Goal: Find specific page/section: Find specific page/section

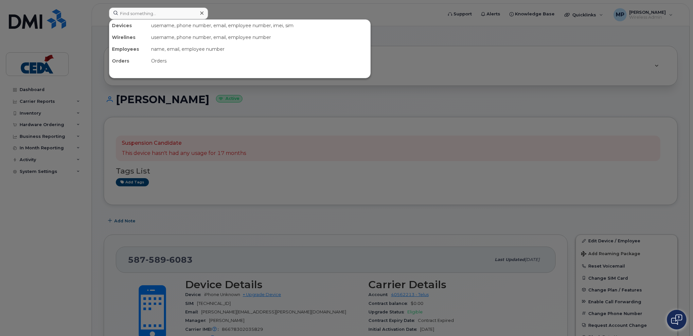
click at [156, 14] on input at bounding box center [158, 14] width 99 height 12
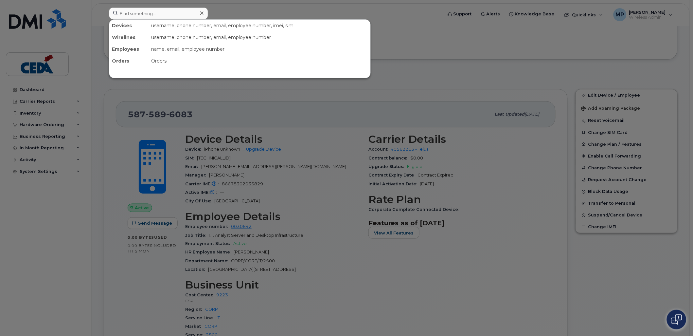
scroll to position [145, 0]
type input "Tyson B"
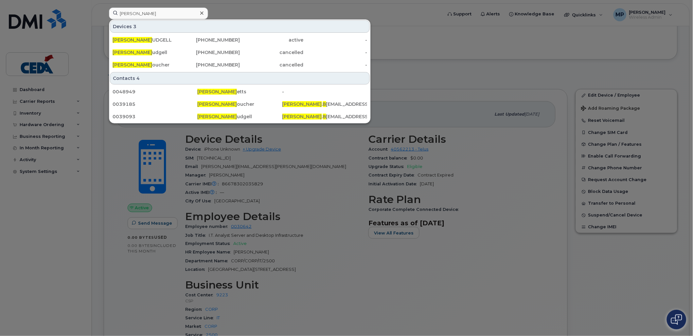
click at [259, 41] on div "active" at bounding box center [272, 40] width 64 height 7
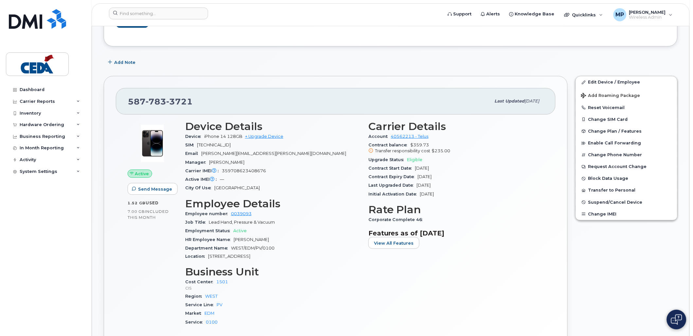
scroll to position [145, 0]
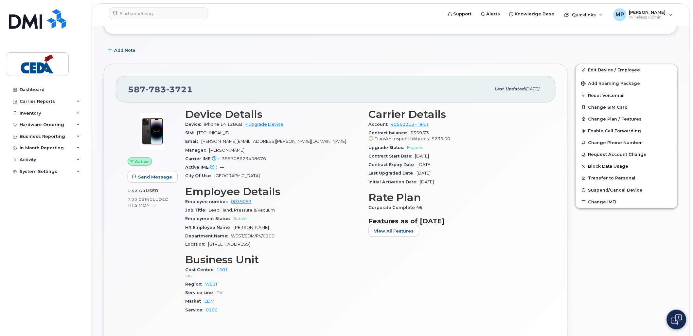
click at [231, 131] on span "8912230102193897109" at bounding box center [214, 132] width 34 height 5
click at [243, 155] on div "Carrier IMEI Carrier IMEI is reported during the last billing cycle or change o…" at bounding box center [272, 159] width 175 height 9
copy span "359708623408676"
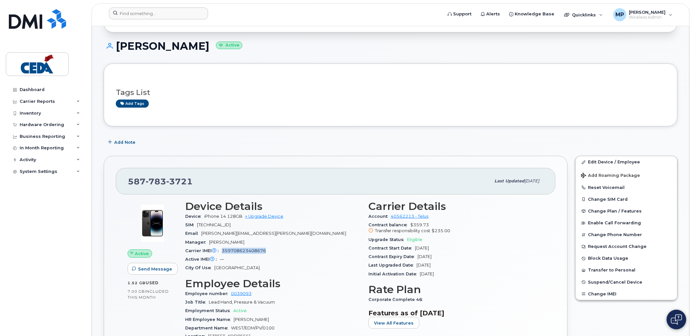
scroll to position [0, 0]
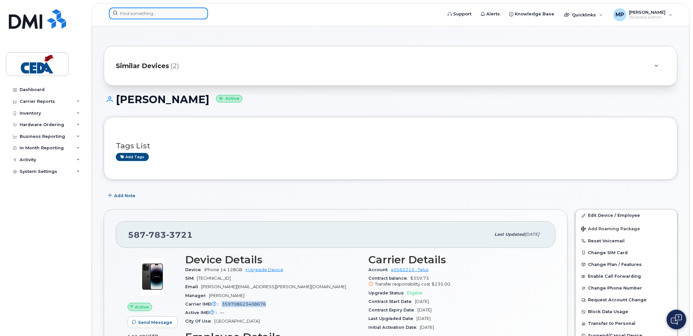
click at [130, 14] on input at bounding box center [158, 14] width 99 height 12
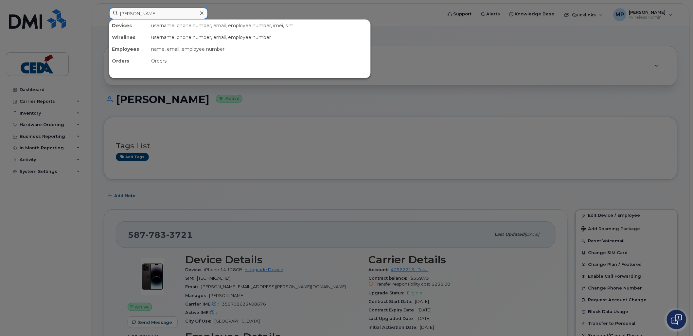
type input "[PERSON_NAME]"
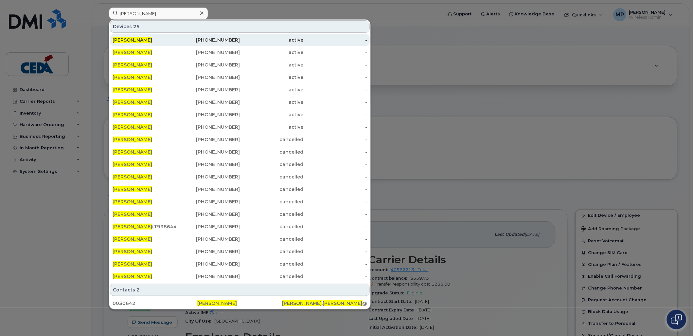
click at [246, 39] on div "active" at bounding box center [272, 40] width 64 height 7
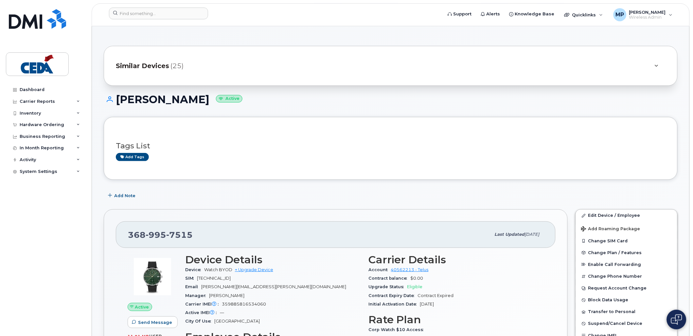
click at [654, 66] on div at bounding box center [657, 66] width 8 height 8
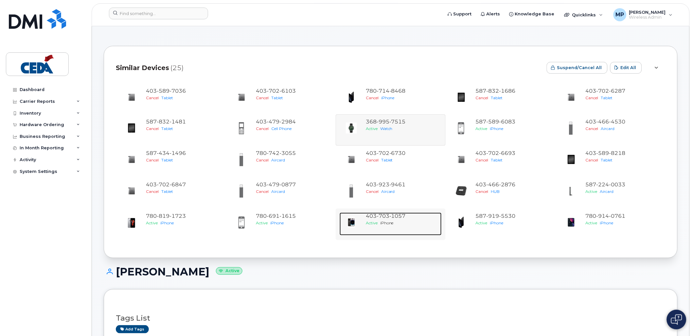
click at [405, 231] on div "403 703 1057 Active iPhone" at bounding box center [402, 223] width 79 height 23
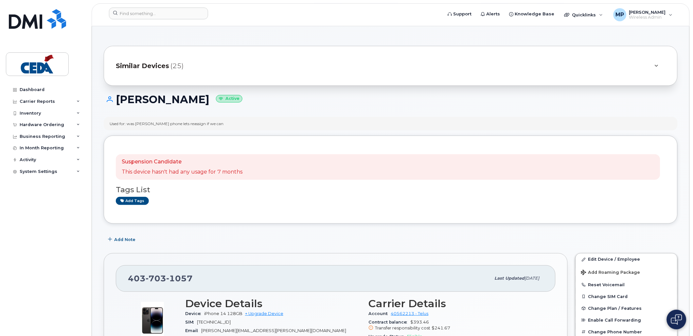
click at [663, 68] on div at bounding box center [657, 66] width 18 height 16
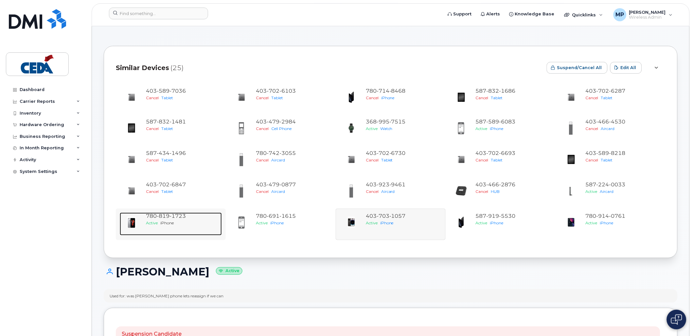
click at [175, 227] on div "780 819 1723 Active iPhone" at bounding box center [182, 223] width 79 height 23
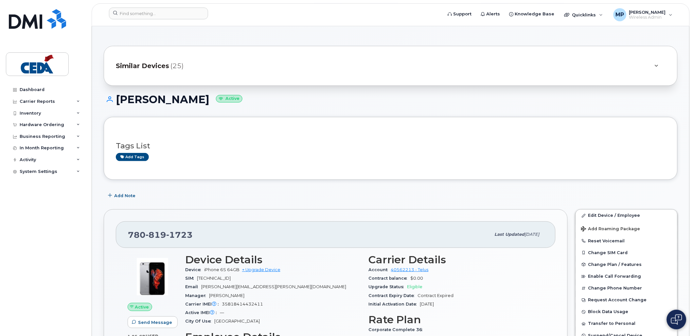
click at [662, 64] on div at bounding box center [657, 66] width 18 height 16
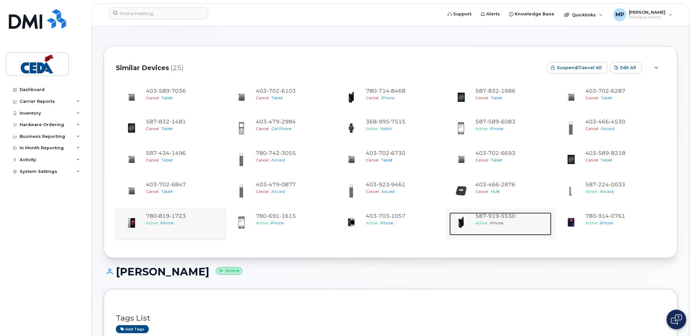
click at [515, 224] on div "Active iPhone" at bounding box center [512, 223] width 73 height 6
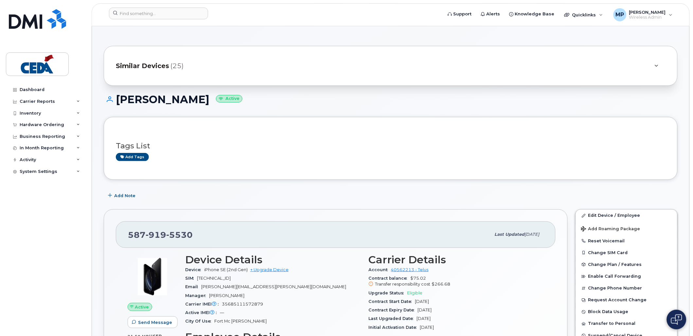
click at [660, 63] on div at bounding box center [657, 66] width 8 height 8
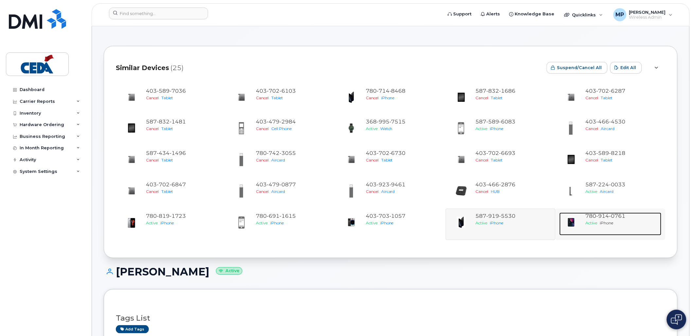
click at [623, 221] on div "Active iPhone" at bounding box center [622, 223] width 73 height 6
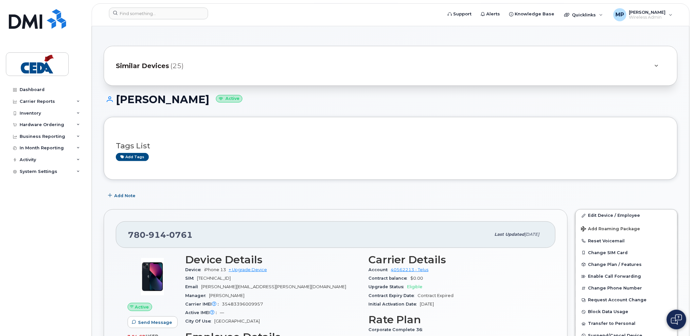
click at [666, 69] on div at bounding box center [657, 66] width 18 height 16
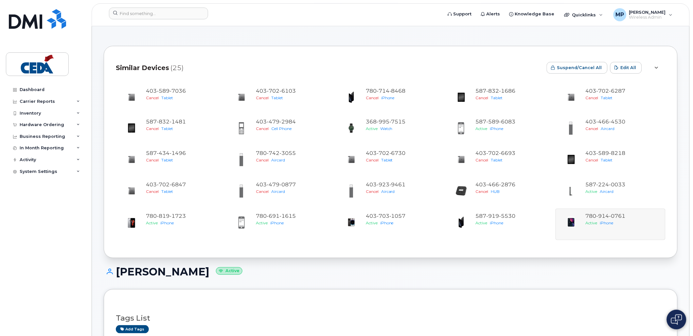
click at [356, 274] on h1 "[PERSON_NAME] Active" at bounding box center [391, 271] width 574 height 11
click at [151, 14] on input at bounding box center [158, 14] width 99 height 12
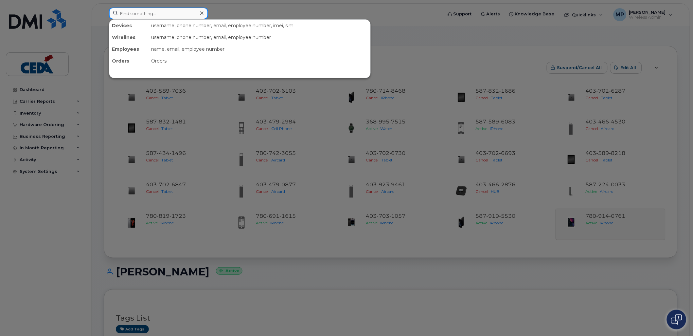
paste input "5875896083"
type input "5875896083"
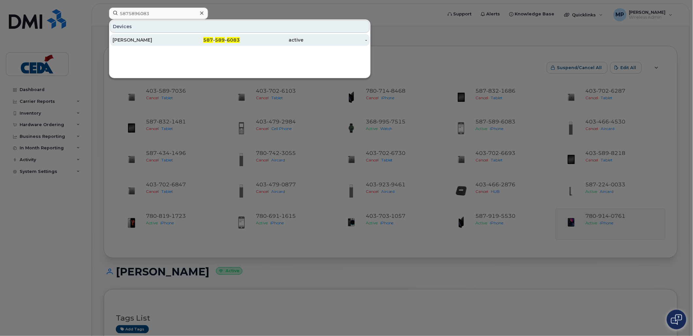
click at [288, 40] on div "active" at bounding box center [272, 40] width 64 height 7
click at [509, 263] on div at bounding box center [346, 168] width 693 height 336
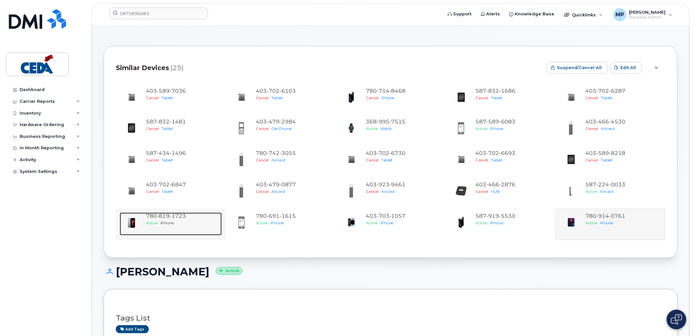
click at [173, 220] on div "Active iPhone" at bounding box center [182, 223] width 73 height 6
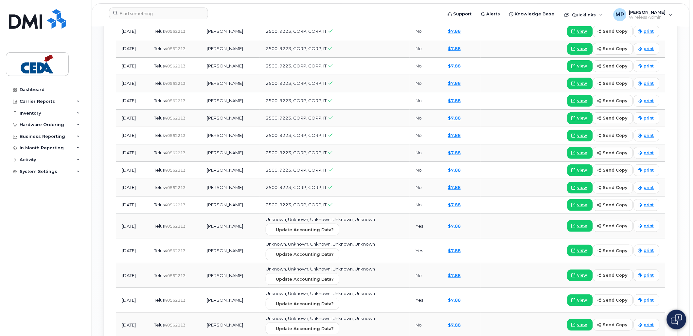
scroll to position [764, 0]
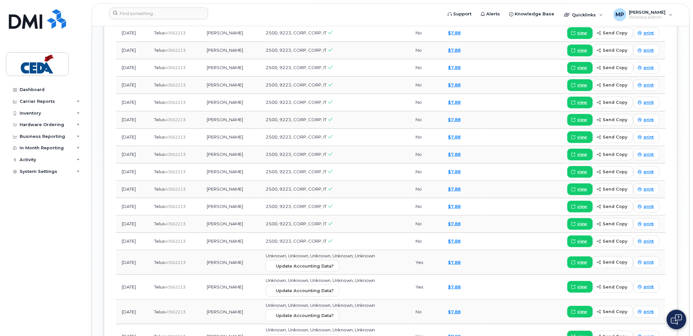
drag, startPoint x: 52, startPoint y: 246, endPoint x: 60, endPoint y: 263, distance: 18.9
click at [51, 246] on div "Dashboard Carrier Reports Monthly Billing Data Daily Data Pooling Data Behavior…" at bounding box center [46, 205] width 81 height 242
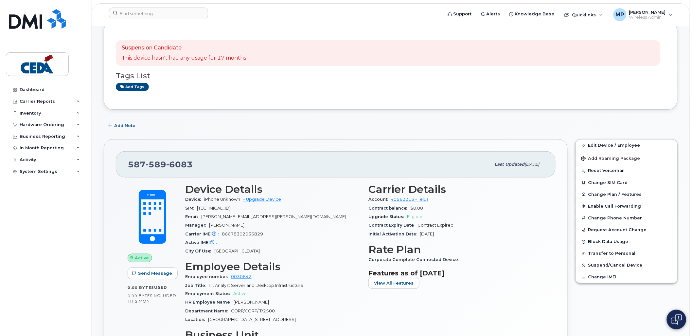
scroll to position [0, 0]
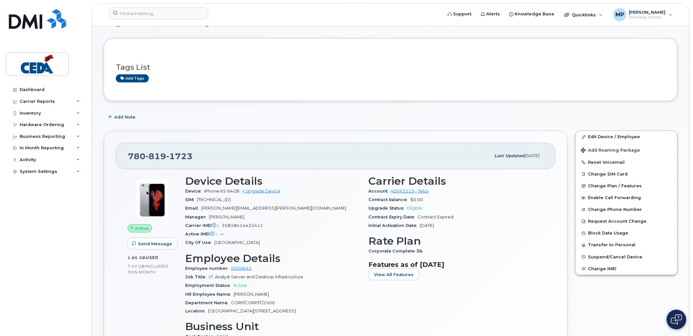
scroll to position [109, 0]
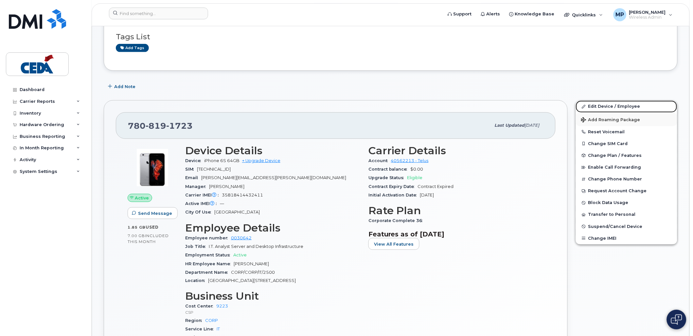
click at [617, 109] on link "Edit Device / Employee" at bounding box center [626, 106] width 101 height 12
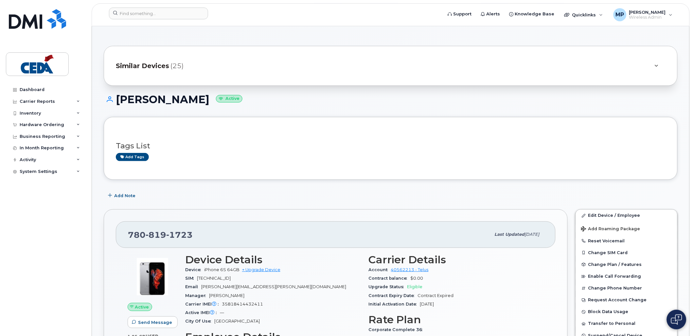
click at [616, 52] on div "Similar Devices (25)" at bounding box center [391, 66] width 574 height 40
drag, startPoint x: 672, startPoint y: 67, endPoint x: 668, endPoint y: 64, distance: 5.1
click at [672, 67] on div "Similar Devices (25)" at bounding box center [391, 66] width 574 height 40
click at [662, 64] on div at bounding box center [657, 66] width 18 height 16
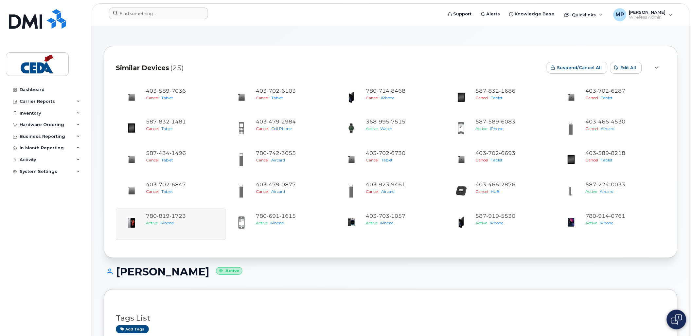
click at [314, 21] on div at bounding box center [274, 15] width 340 height 14
click at [371, 279] on div "[PERSON_NAME] Active" at bounding box center [391, 277] width 574 height 23
click at [156, 14] on input at bounding box center [158, 14] width 99 height 12
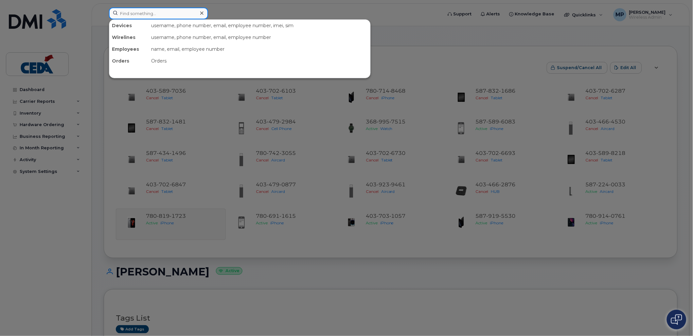
paste input "5875896083"
type input "5875896083"
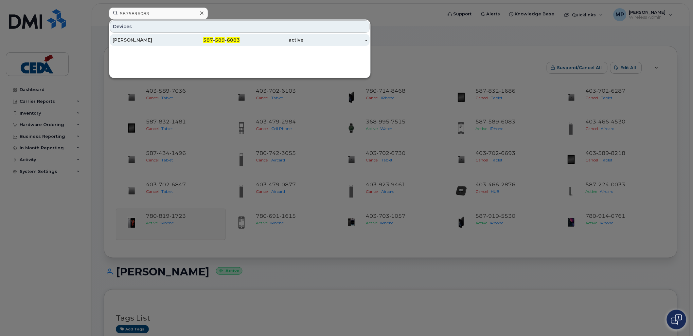
click at [260, 41] on div "active" at bounding box center [272, 40] width 64 height 7
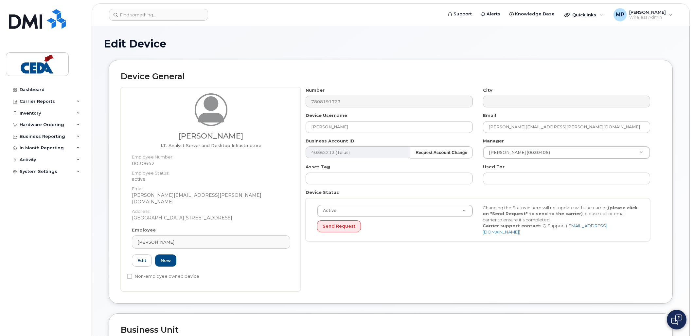
select select "31907"
select select "31933"
select select "31943"
select select "31984"
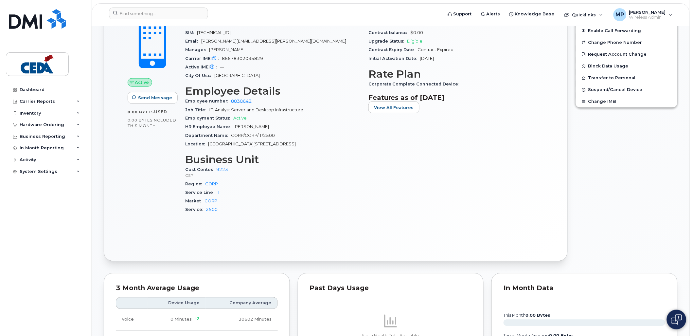
scroll to position [218, 0]
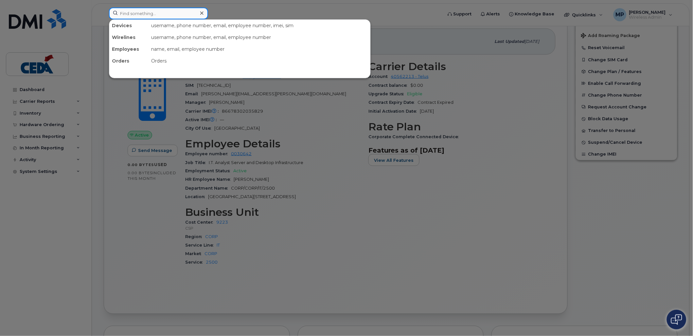
click at [177, 9] on input at bounding box center [158, 14] width 99 height 12
paste input "5872234565"
type input "5872234565"
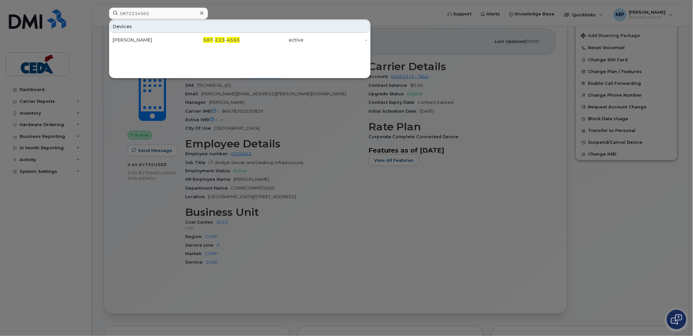
drag, startPoint x: 167, startPoint y: 44, endPoint x: 206, endPoint y: 67, distance: 45.0
click at [176, 44] on div "Robert Scott Hodder" at bounding box center [208, 40] width 64 height 12
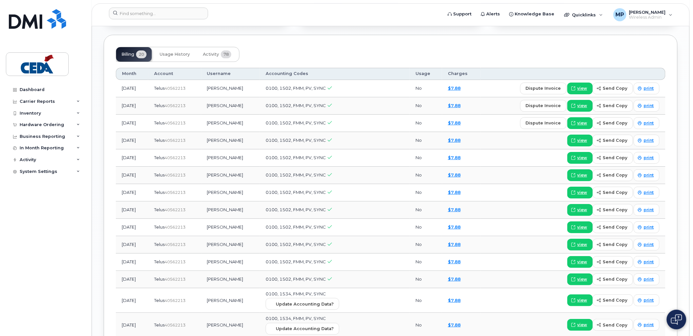
scroll to position [509, 0]
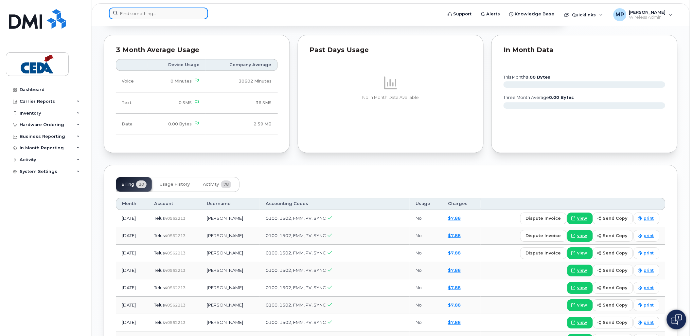
click at [142, 14] on input at bounding box center [158, 14] width 99 height 12
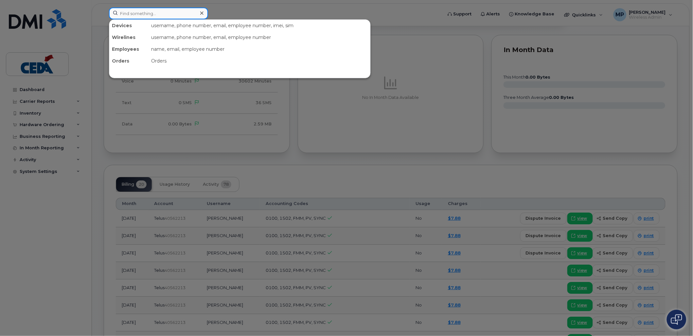
paste input "5872242866"
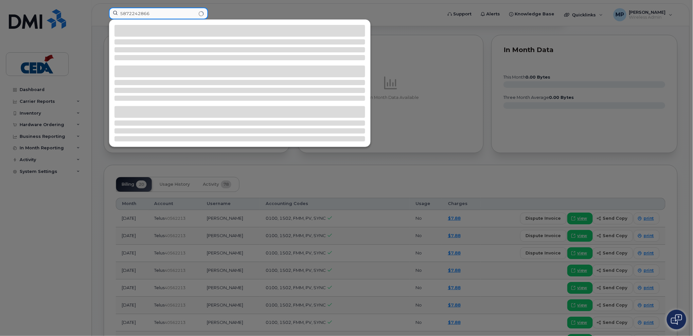
type input "5872242866"
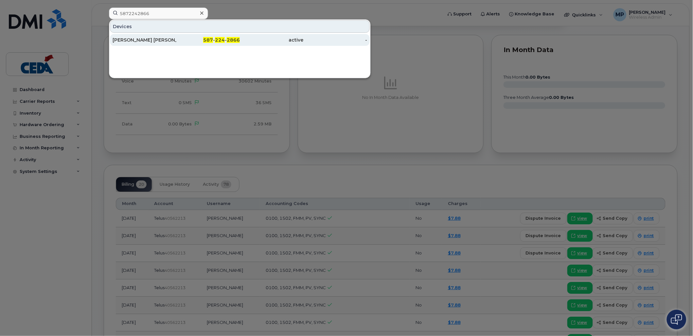
click at [159, 40] on div "[PERSON_NAME] [PERSON_NAME]" at bounding box center [145, 40] width 64 height 7
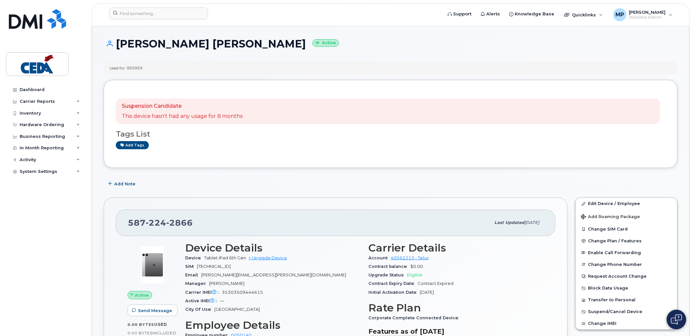
click at [352, 161] on div "Suspension Candidate This device hasn't had any usage for 8 months Tags List Ad…" at bounding box center [391, 124] width 574 height 88
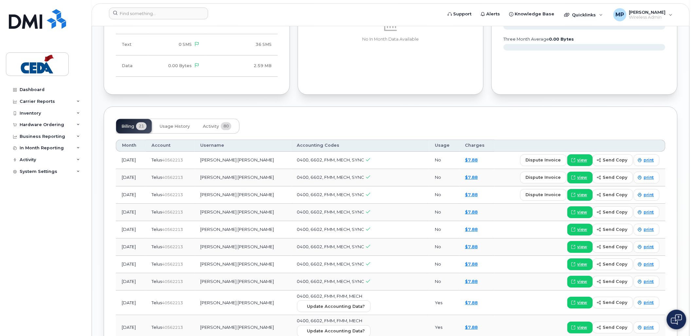
scroll to position [618, 0]
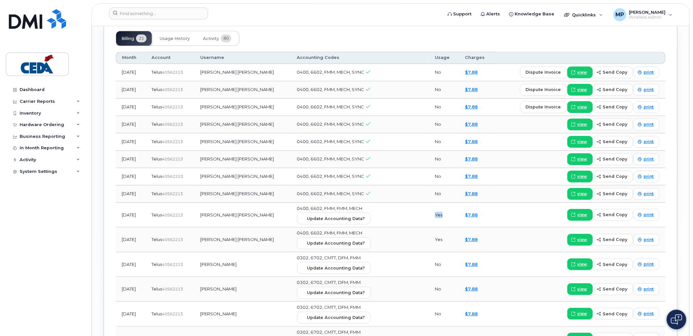
drag, startPoint x: 423, startPoint y: 217, endPoint x: 448, endPoint y: 217, distance: 25.9
click at [448, 227] on tr "Nov 2024 Telus  40562213 Trevor James Yurasek 0400, 6602, FMM, FMM, MECH Update…" at bounding box center [391, 239] width 550 height 25
drag, startPoint x: 448, startPoint y: 217, endPoint x: 513, endPoint y: 192, distance: 69.2
click at [513, 192] on div "view send copy print" at bounding box center [580, 194] width 159 height 12
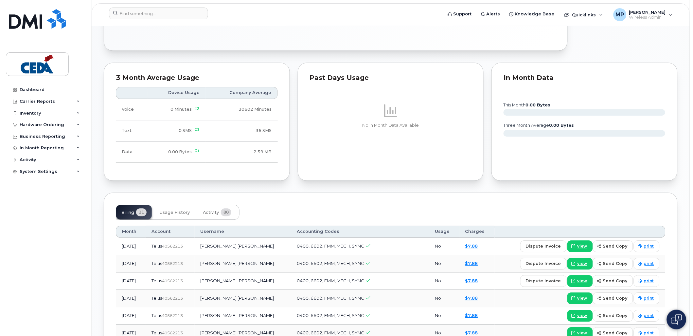
scroll to position [436, 0]
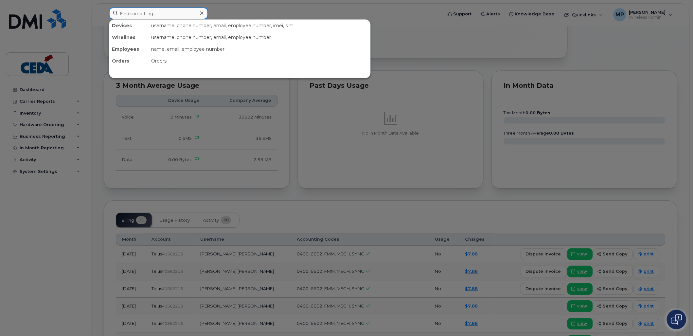
drag, startPoint x: 158, startPoint y: 11, endPoint x: 694, endPoint y: 129, distance: 549.5
click at [158, 11] on input at bounding box center [158, 14] width 99 height 12
paste input "5876445023"
type input "5876445023"
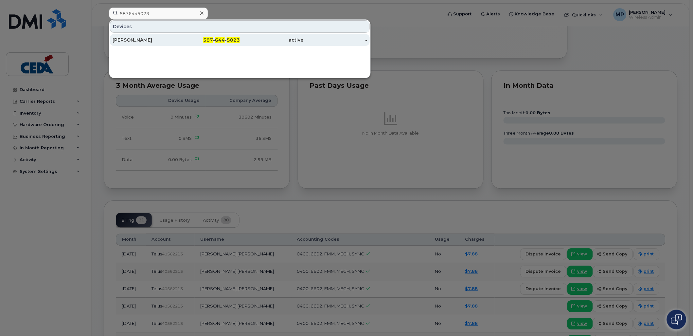
click at [161, 42] on div "Lance Burt" at bounding box center [145, 40] width 64 height 7
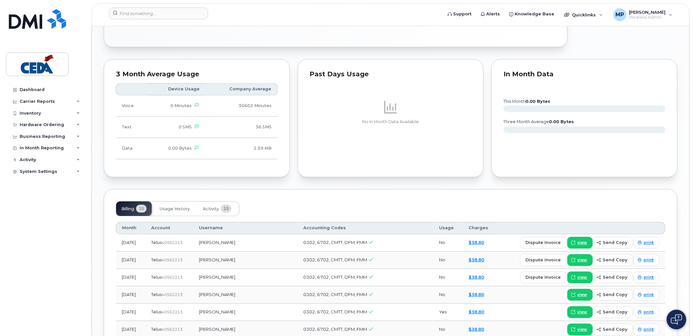
scroll to position [655, 0]
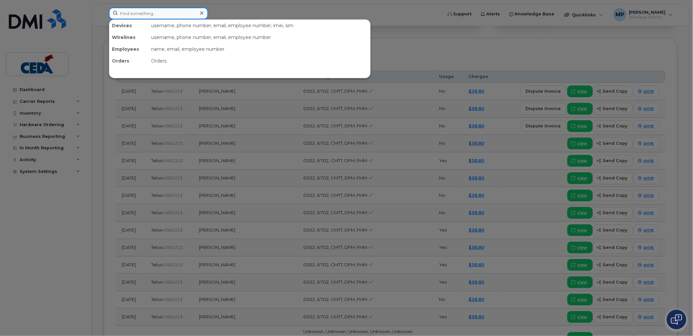
drag, startPoint x: 150, startPoint y: 12, endPoint x: 369, endPoint y: 17, distance: 219.1
click at [151, 12] on input at bounding box center [158, 14] width 99 height 12
paste input "5872244732"
type input "5872244732"
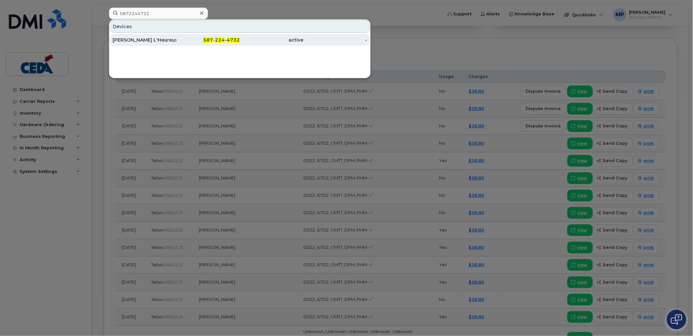
click at [129, 41] on div "Bradley L'Heureux" at bounding box center [145, 40] width 64 height 7
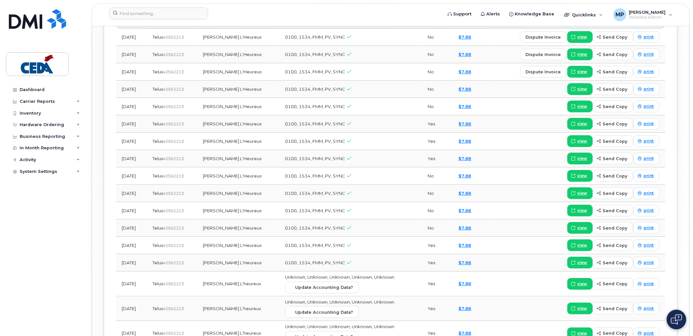
scroll to position [655, 0]
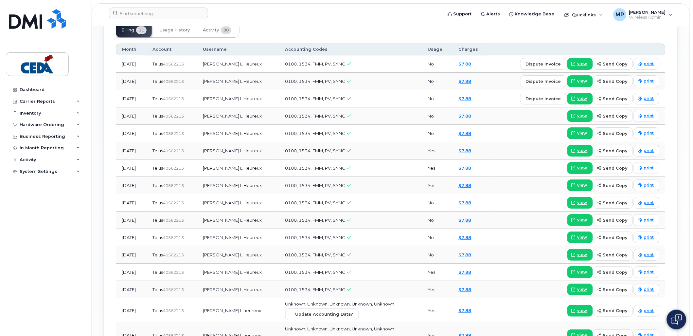
click at [440, 27] on div "Billing 21 Usage History Activity 80" at bounding box center [391, 30] width 550 height 15
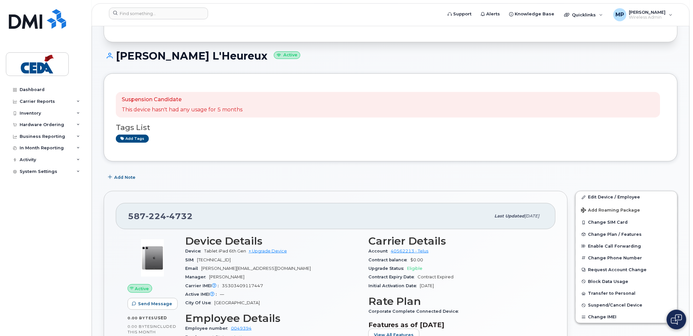
scroll to position [0, 0]
